Goal: Task Accomplishment & Management: Manage account settings

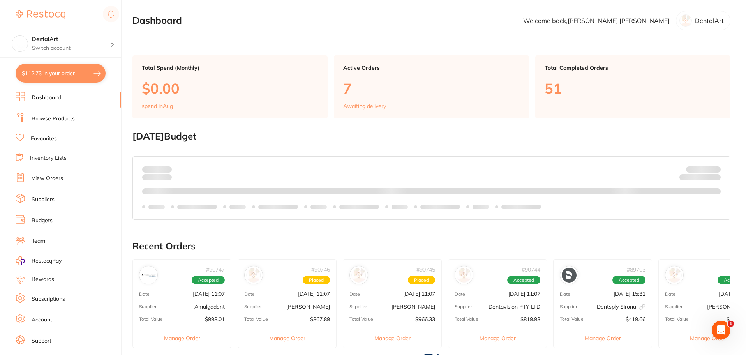
drag, startPoint x: 693, startPoint y: 20, endPoint x: 687, endPoint y: 23, distance: 6.7
click at [693, 20] on div "DentalArt" at bounding box center [703, 20] width 55 height 19
click at [655, 23] on p "Welcome back, brooke edmonds" at bounding box center [596, 20] width 146 height 7
click at [694, 19] on div "DentalArt" at bounding box center [703, 20] width 55 height 19
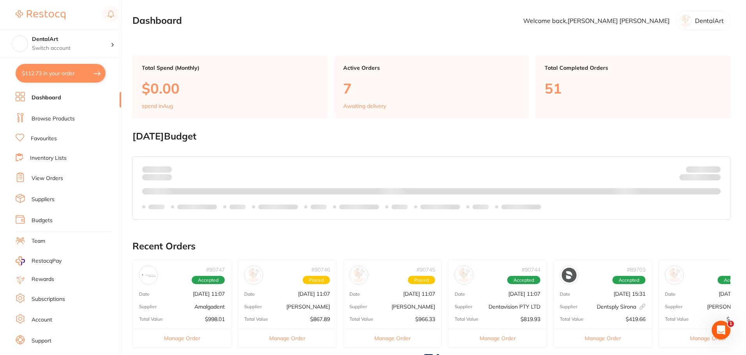
drag, startPoint x: 646, startPoint y: 23, endPoint x: 596, endPoint y: 44, distance: 53.3
click at [644, 28] on section "Dashboard Welcome back, brooke edmonds DentalArt" at bounding box center [431, 20] width 598 height 19
click at [597, 41] on main "Dashboard Welcome back, brooke edmonds DentalArt Total Spend (Monthly) $0.00 sp…" at bounding box center [439, 288] width 614 height 577
click at [105, 44] on p "Switch account" at bounding box center [71, 48] width 79 height 8
click at [105, 41] on h4 "DentalArt" at bounding box center [71, 39] width 79 height 8
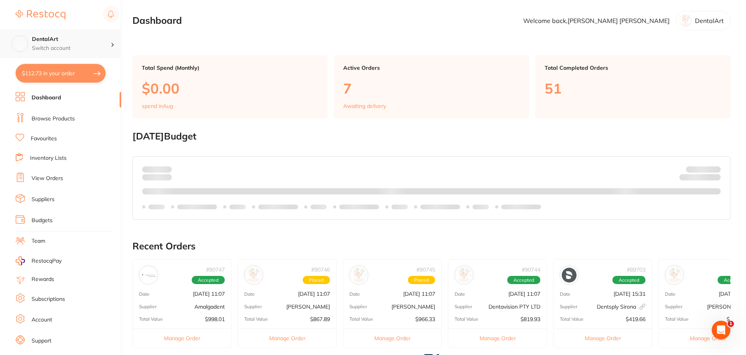
click at [59, 40] on h4 "DentalArt" at bounding box center [71, 39] width 79 height 8
click at [494, 18] on section "Dashboard Welcome back, brooke edmonds DentalArt" at bounding box center [431, 20] width 598 height 19
click at [725, 22] on div "DentalArt" at bounding box center [703, 20] width 55 height 19
drag, startPoint x: 711, startPoint y: 21, endPoint x: 562, endPoint y: 3, distance: 149.9
click at [562, 3] on main "Dashboard Welcome back, brooke edmonds DentalArt Total Spend (Monthly) $0.00 sp…" at bounding box center [439, 288] width 614 height 577
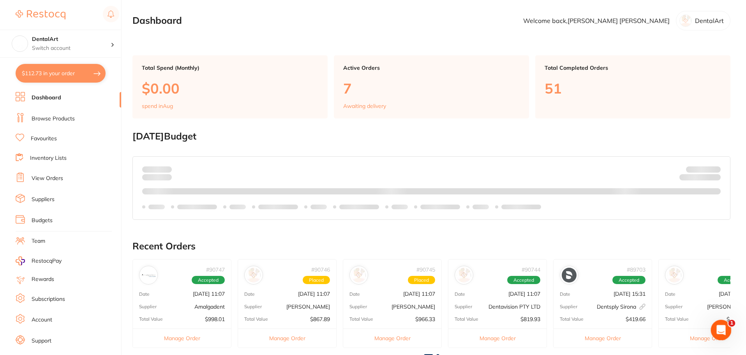
click at [725, 328] on icon "Open Intercom Messenger" at bounding box center [720, 329] width 13 height 13
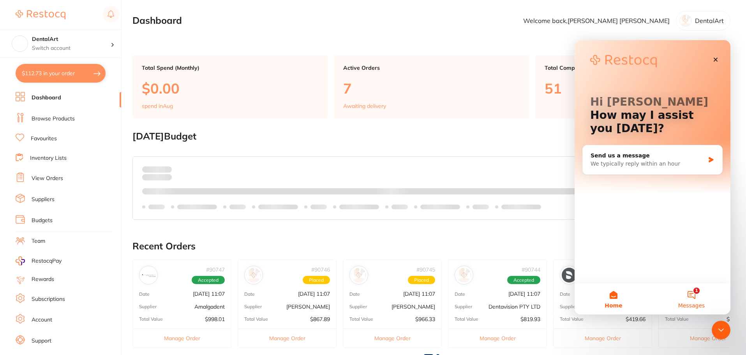
click at [697, 293] on button "1 Messages" at bounding box center [692, 298] width 78 height 31
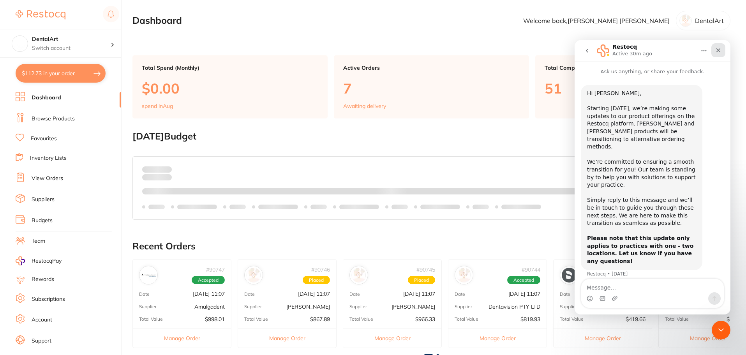
click at [717, 50] on icon "Close" at bounding box center [718, 50] width 6 height 6
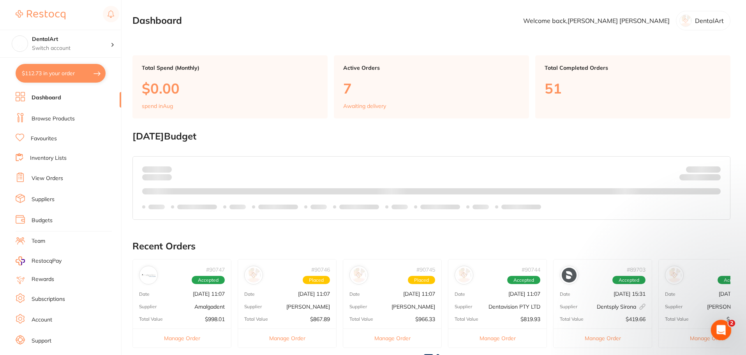
click at [715, 327] on icon "Open Intercom Messenger" at bounding box center [720, 329] width 13 height 13
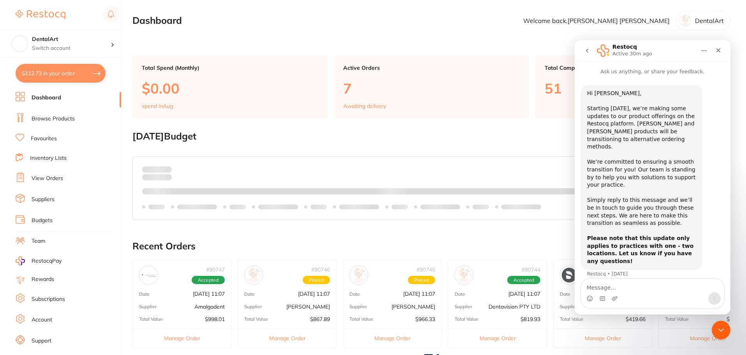
click at [589, 56] on button "go back" at bounding box center [587, 50] width 15 height 15
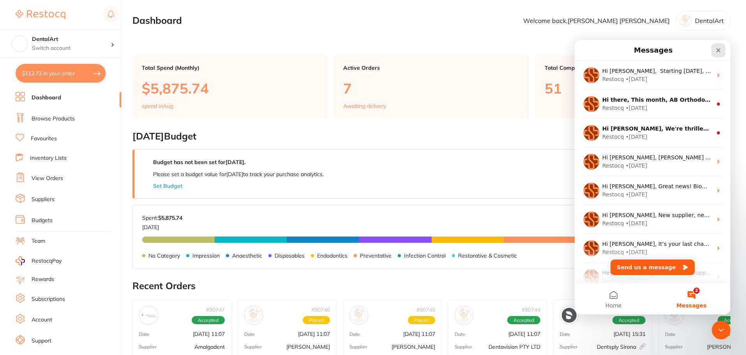
click at [721, 49] on icon "Close" at bounding box center [718, 50] width 6 height 6
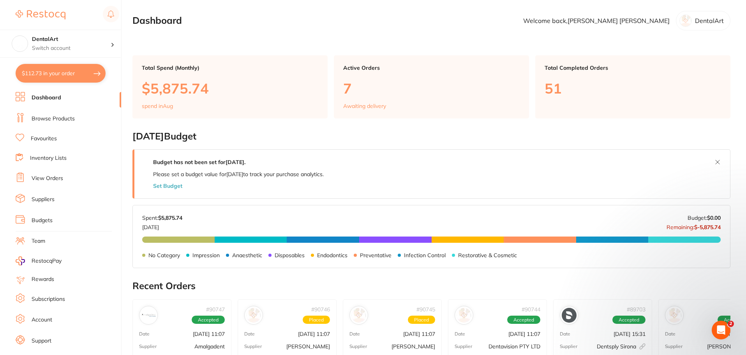
scroll to position [156, 0]
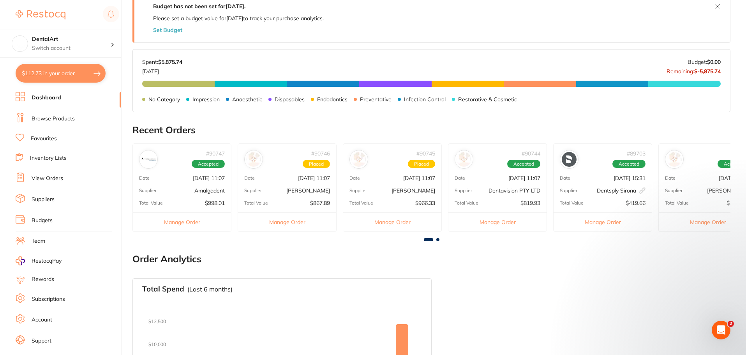
click at [89, 70] on button "$112.73 in your order" at bounding box center [61, 73] width 90 height 19
checkbox input "true"
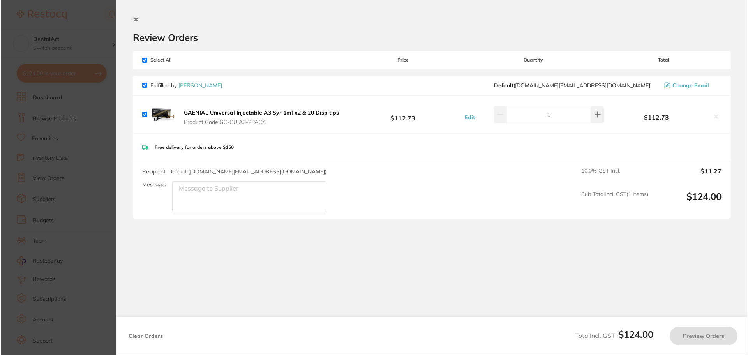
scroll to position [0, 0]
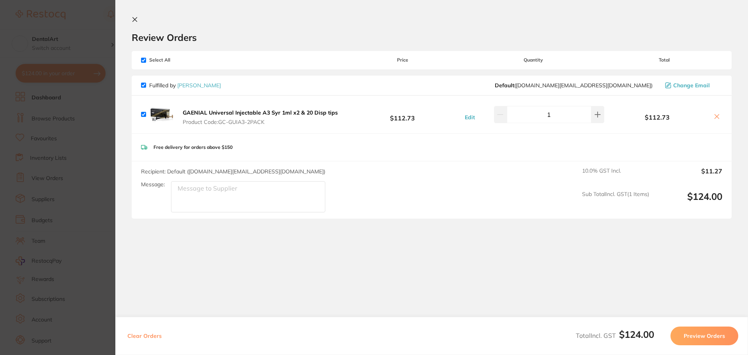
click at [92, 32] on section "Update RRP Set your pre negotiated price for this item. Item Agreed RRP (excl. …" at bounding box center [374, 177] width 748 height 355
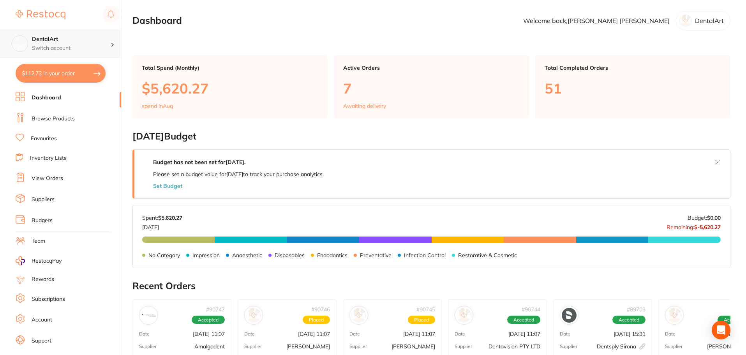
click at [96, 42] on h4 "DentalArt" at bounding box center [71, 39] width 79 height 8
click at [59, 67] on h4 "DentalArt" at bounding box center [69, 68] width 70 height 8
click at [654, 19] on p "Welcome back, brooke edmonds" at bounding box center [596, 20] width 146 height 7
drag, startPoint x: 642, startPoint y: 21, endPoint x: 463, endPoint y: 4, distance: 180.0
click at [637, 21] on p "Welcome back, brooke edmonds" at bounding box center [596, 20] width 146 height 7
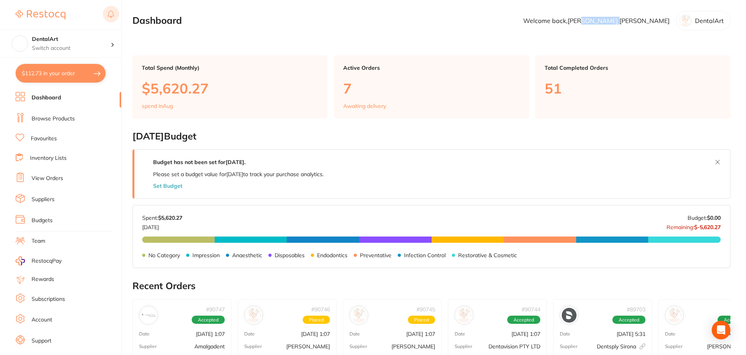
click at [115, 18] on rect at bounding box center [111, 14] width 16 height 16
click at [248, 24] on section "Dashboard Welcome back, brooke edmonds DentalArt" at bounding box center [431, 20] width 598 height 19
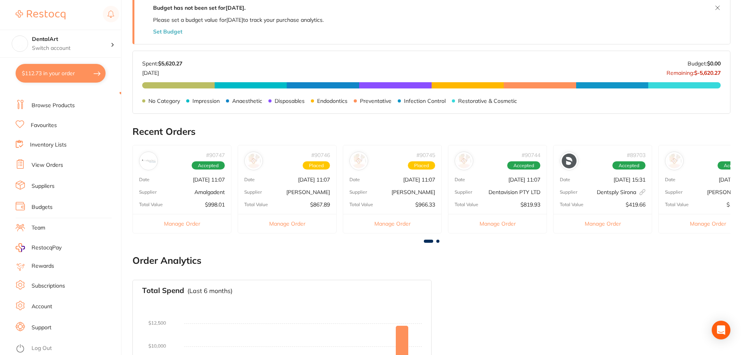
scroll to position [156, 0]
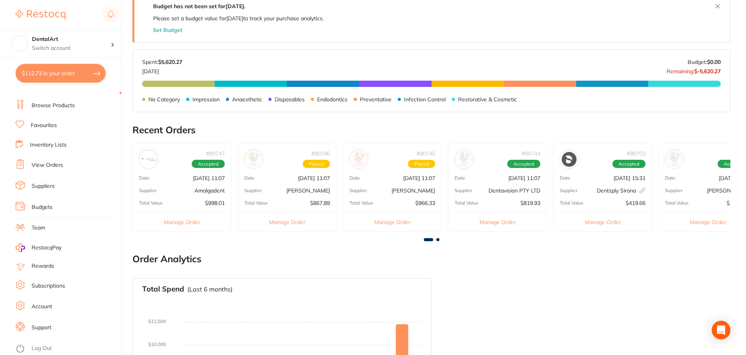
click at [60, 343] on li "Log Out" at bounding box center [67, 348] width 103 height 12
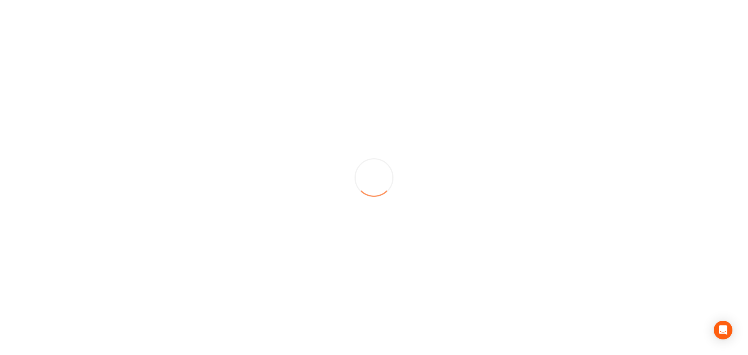
drag, startPoint x: 137, startPoint y: 253, endPoint x: 519, endPoint y: 93, distance: 413.9
click at [519, 93] on div at bounding box center [374, 177] width 748 height 355
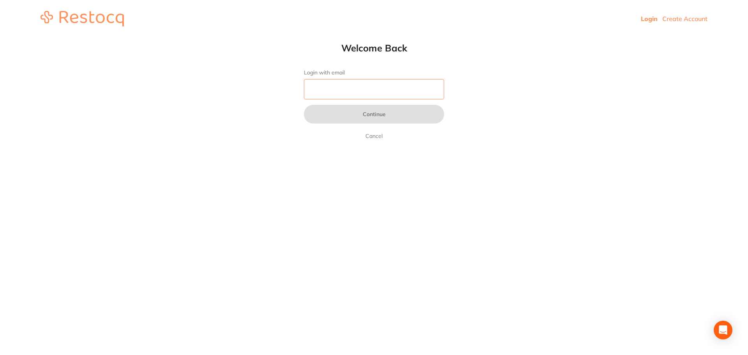
click at [370, 95] on input "Login with email" at bounding box center [374, 89] width 140 height 20
type input "[EMAIL_ADDRESS][DOMAIN_NAME]"
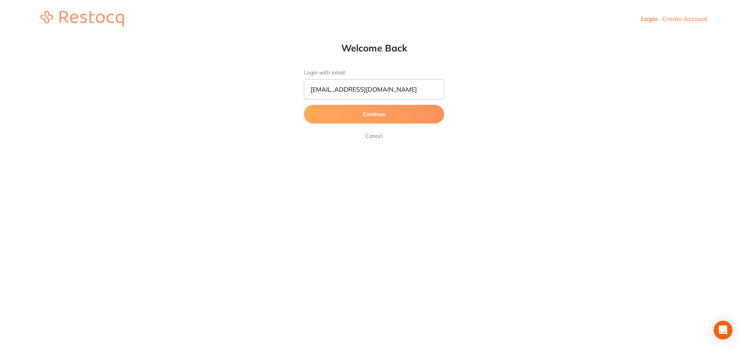
click at [378, 116] on button "Continue" at bounding box center [374, 114] width 140 height 19
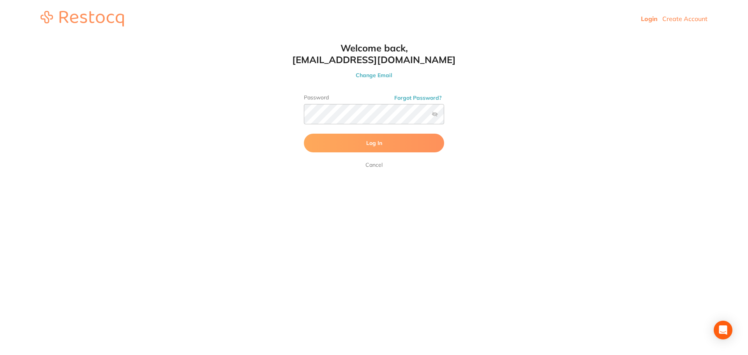
click at [374, 139] on button "Log In" at bounding box center [374, 143] width 140 height 19
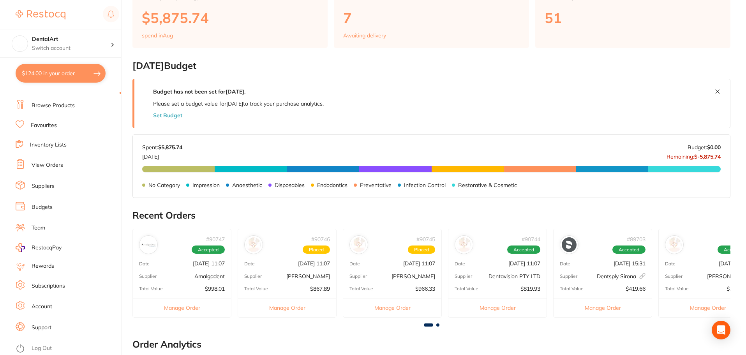
scroll to position [156, 0]
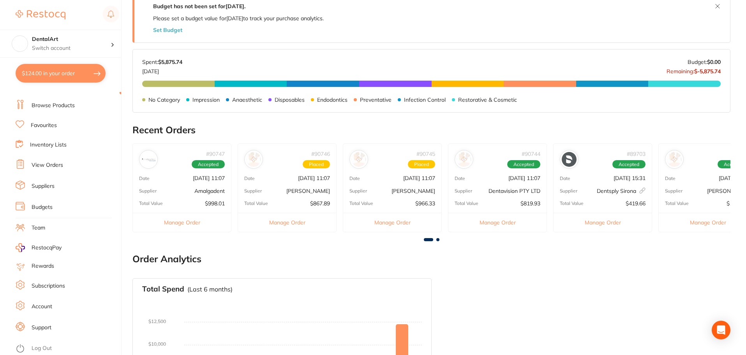
click at [42, 348] on link "Log Out" at bounding box center [42, 348] width 20 height 8
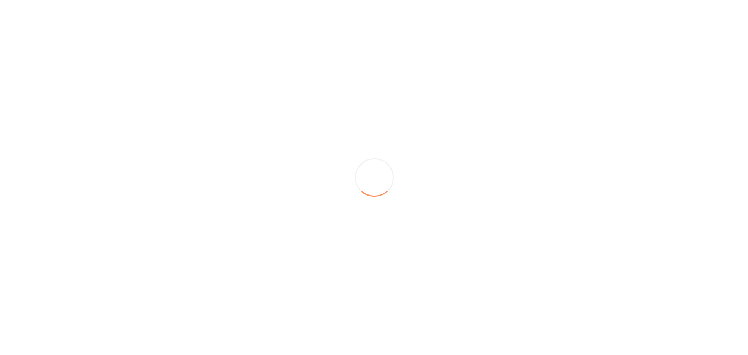
scroll to position [0, 0]
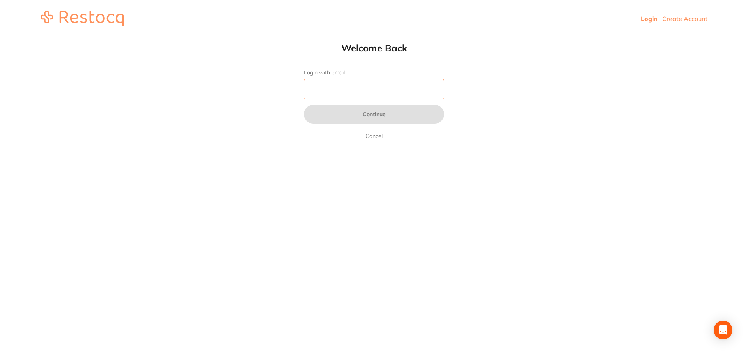
click at [340, 87] on input "Login with email" at bounding box center [374, 89] width 140 height 20
type input "[EMAIL_ADDRESS][DOMAIN_NAME]"
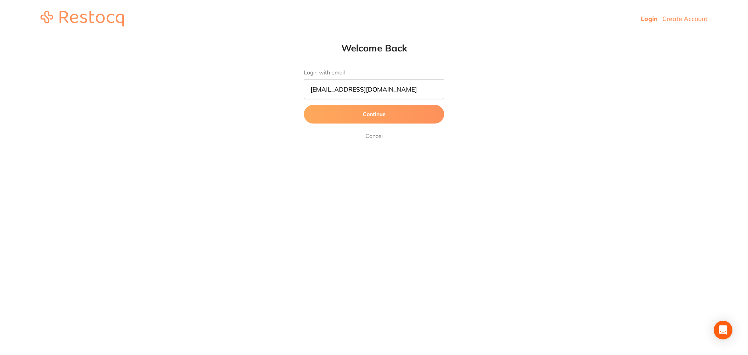
click at [368, 115] on button "Continue" at bounding box center [374, 114] width 140 height 19
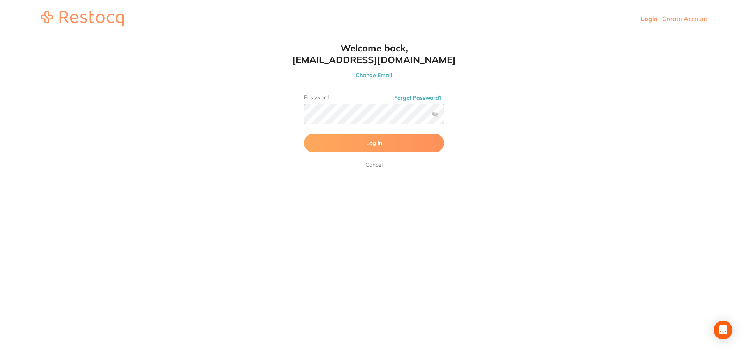
click at [434, 113] on label at bounding box center [435, 114] width 6 height 6
click at [444, 116] on input "checkbox" at bounding box center [444, 116] width 0 height 0
click at [696, 37] on html "Login Create Account Welcome Back Login with email [EMAIL_ADDRESS][DOMAIN_NAME]…" at bounding box center [374, 18] width 748 height 37
click at [368, 144] on span "Log In" at bounding box center [374, 142] width 16 height 7
